Goal: Task Accomplishment & Management: Use online tool/utility

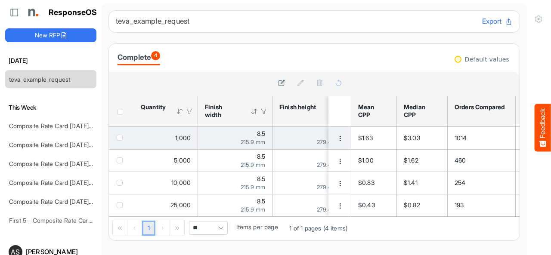
click at [328, 146] on td "84378b79-05f0-430b-b9a6-11c9e2e543b4 is template cell Column Header" at bounding box center [340, 138] width 24 height 22
click at [337, 139] on span "dropdownbutton" at bounding box center [340, 139] width 6 height 6
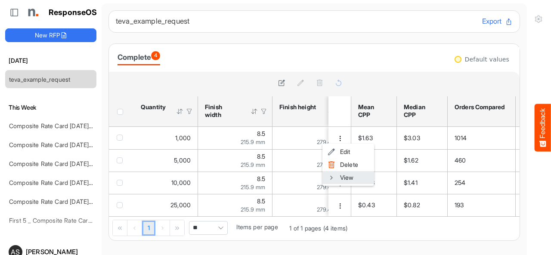
click at [338, 180] on li "View" at bounding box center [348, 177] width 52 height 13
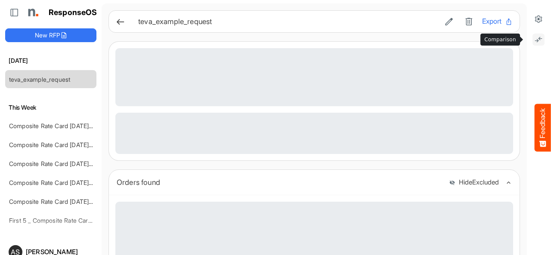
click at [534, 41] on icon at bounding box center [538, 39] width 9 height 9
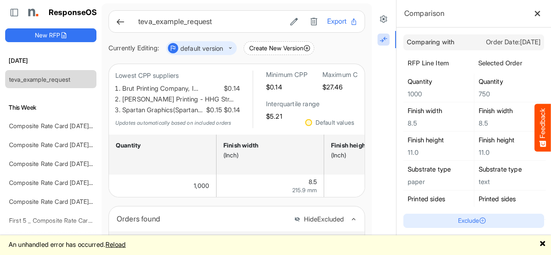
click at [539, 243] on link "🗙" at bounding box center [542, 244] width 6 height 11
